Goal: Find specific fact: Find specific fact

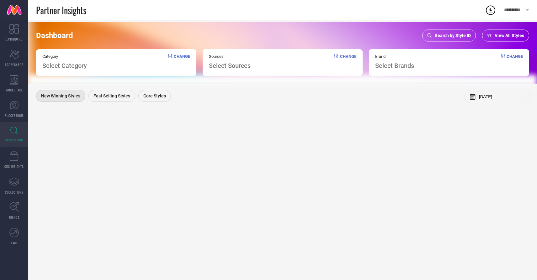
click at [86, 68] on span "Select Category" at bounding box center [64, 66] width 45 height 8
click at [185, 56] on span "Change" at bounding box center [182, 61] width 16 height 15
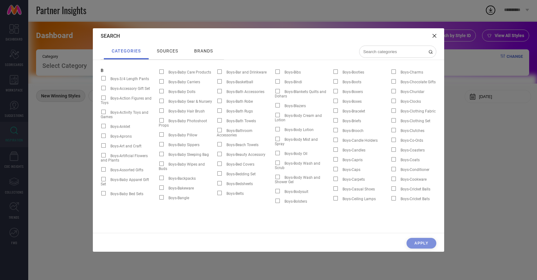
click at [433, 36] on icon at bounding box center [435, 36] width 4 height 4
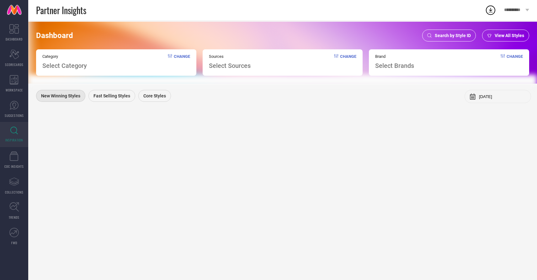
click at [453, 37] on span "Search by Style ID" at bounding box center [453, 35] width 36 height 5
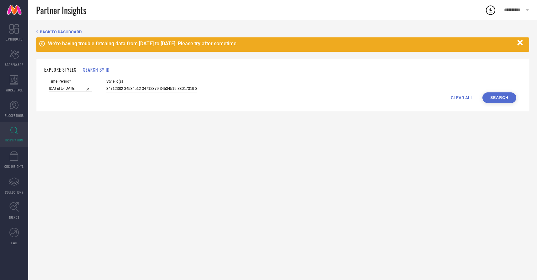
click at [151, 88] on input "34712382 34534512 34712379 34534519 33017319 35116962 34534500 34534506 3509167…" at bounding box center [151, 88] width 91 height 7
paste input "34170440 34169982 34169729 34164525 33847392 34164521 34170446 34169719 3416971…"
type input "34170440 34169982 34169729 34164525 33847392 34164521 34170446 34169719 3416971…"
click at [68, 85] on input "[DATE] to [DATE]" at bounding box center [70, 88] width 43 height 7
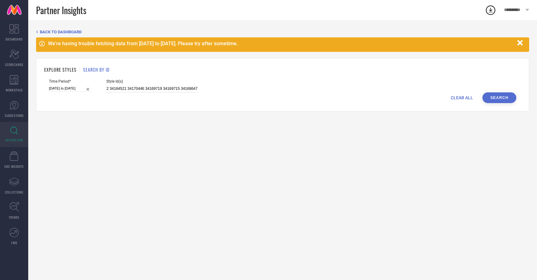
select select "2025"
select select "1"
select select "2025"
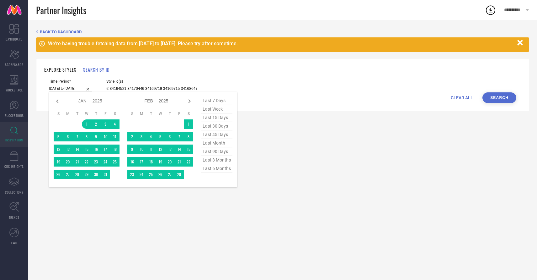
type input "34170440 34169982 34169729 34164525 33847392 34164521 34170446 34169719 3416971…"
click at [219, 168] on span "last 6 months" at bounding box center [216, 168] width 31 height 8
type input "[DATE] to [DATE]"
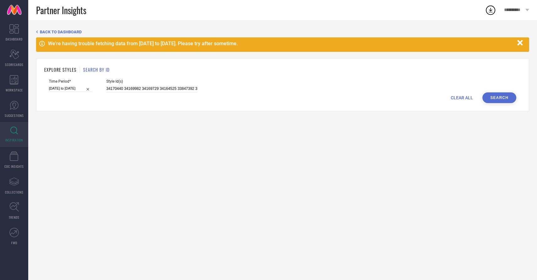
click at [487, 99] on button "Search" at bounding box center [500, 97] width 34 height 11
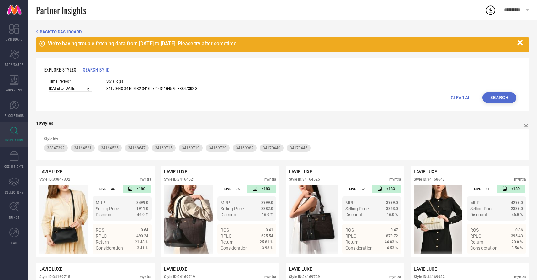
click at [133, 91] on input "34170440 34169982 34169729 34164525 33847392 34164521 34170446 34169719 3416971…" at bounding box center [151, 88] width 91 height 7
paste input "34169733 34167354 34168803 34223904 34170424 34168838 34168831 34168840 3416882…"
click at [500, 101] on button "Search" at bounding box center [500, 97] width 34 height 11
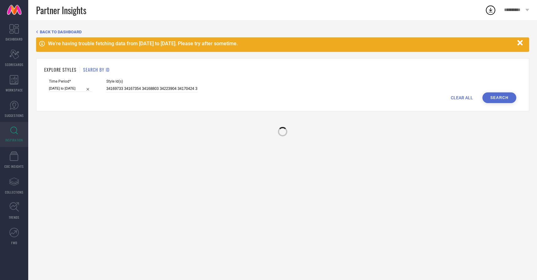
click at [501, 96] on button "Search" at bounding box center [500, 97] width 34 height 11
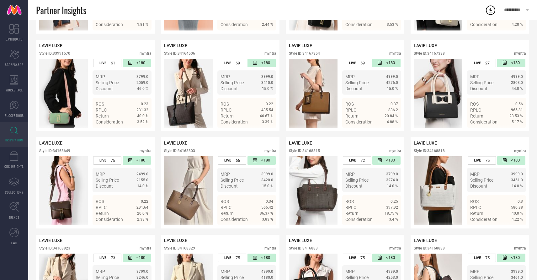
scroll to position [28, 0]
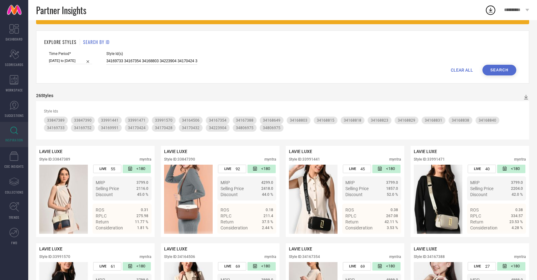
click at [117, 62] on input "34169733 34167354 34168803 34223904 34170424 34168838 34168831 34168840 3416882…" at bounding box center [151, 60] width 91 height 7
paste input "8630 34167365 34164504 33991587 33991571 33991560 33991559 33991533 33991481 33…"
type input "34168630 34167365 34164504 33991587 33991571 33991560 33991559 33991533 3399148…"
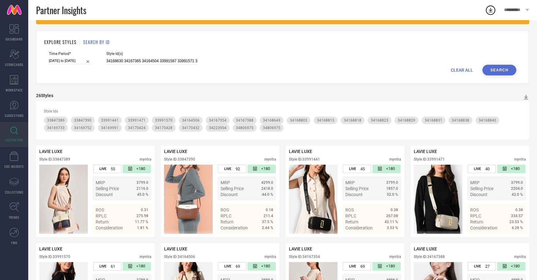
click at [497, 67] on button "Search" at bounding box center [500, 70] width 34 height 11
